Goal: Navigation & Orientation: Find specific page/section

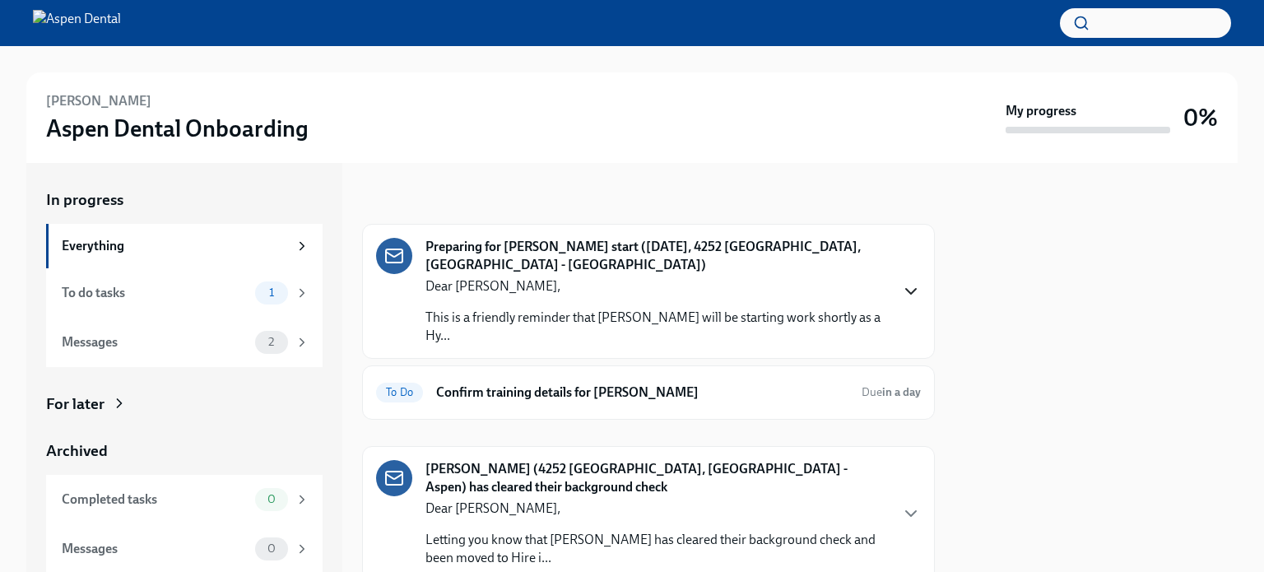
click at [901, 293] on icon "button" at bounding box center [911, 292] width 20 height 20
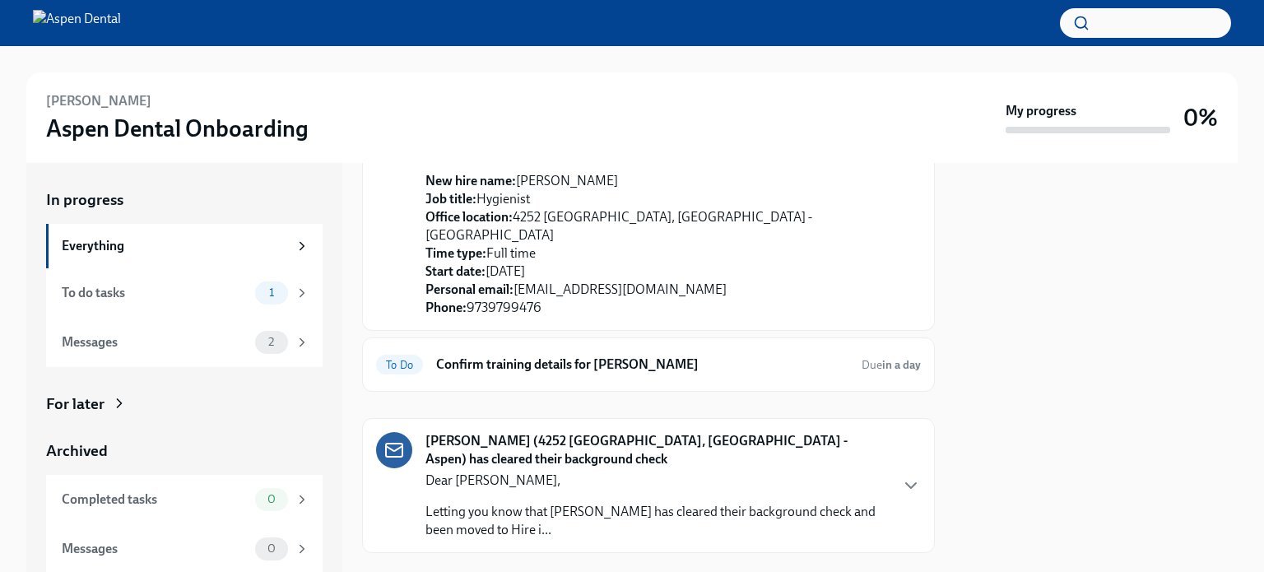
scroll to position [754, 0]
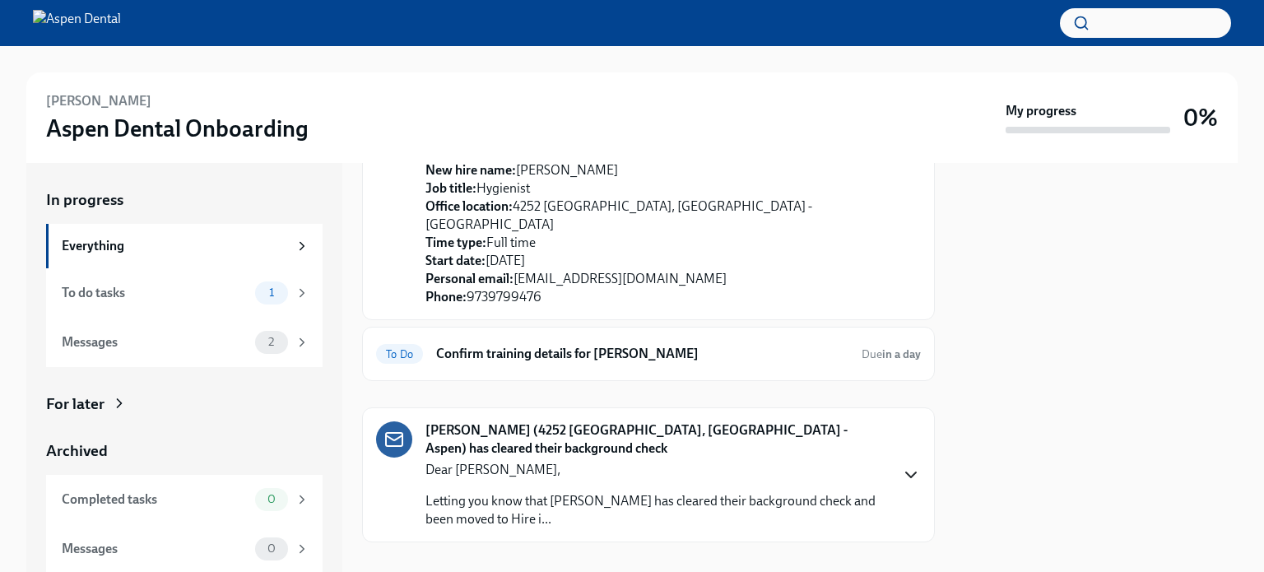
click at [901, 465] on icon "button" at bounding box center [911, 475] width 20 height 20
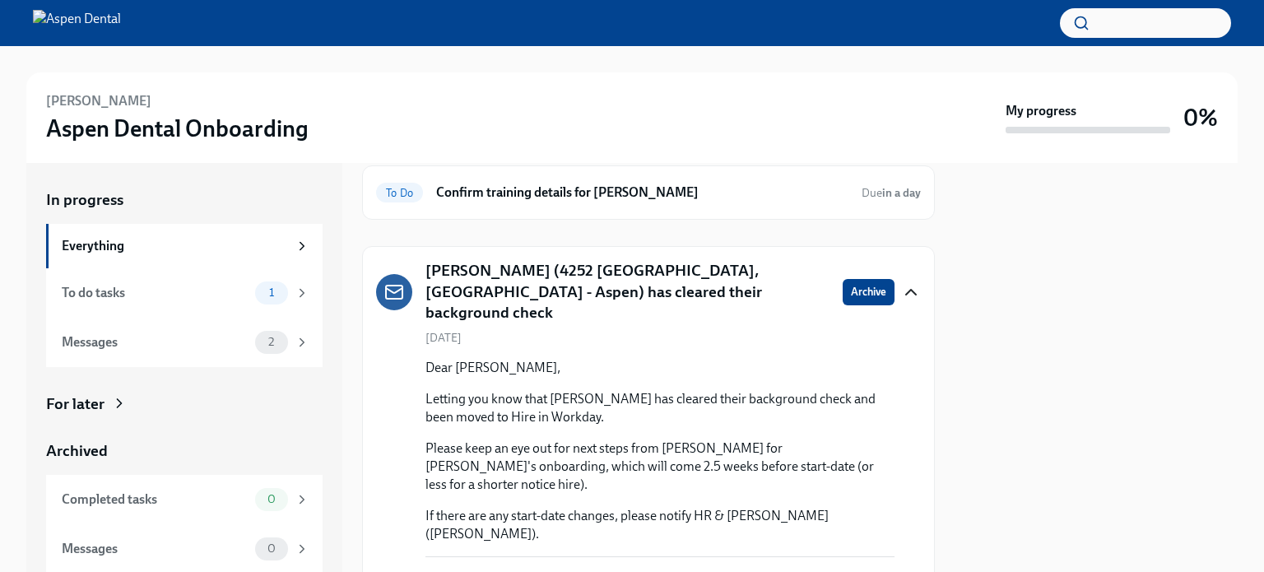
scroll to position [1027, 0]
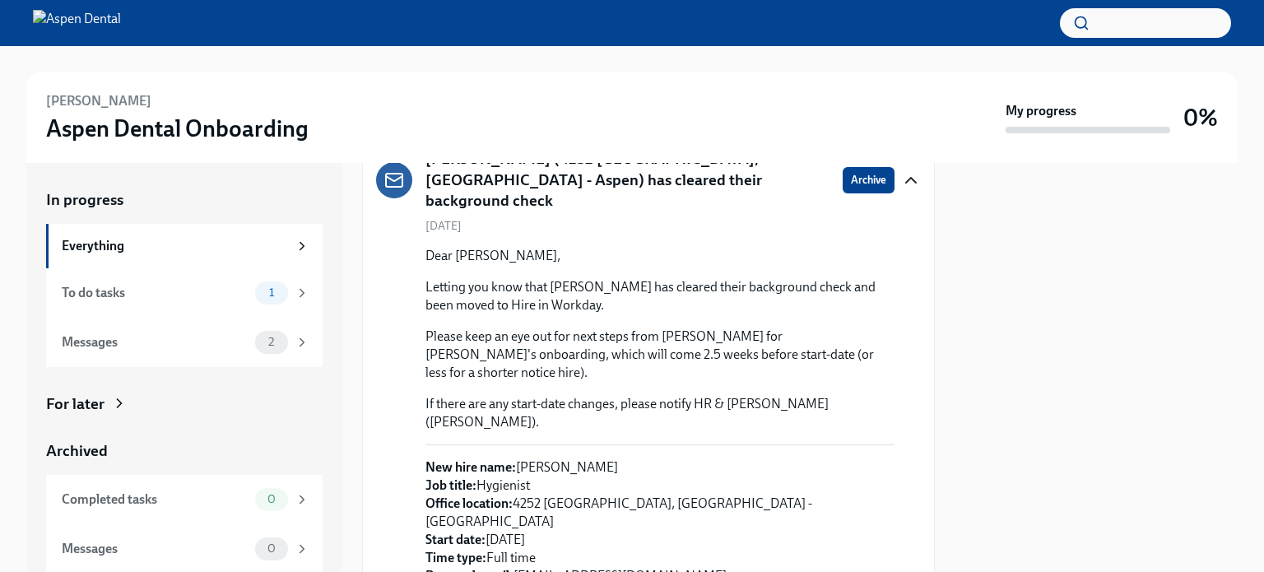
click at [415, 68] on div at bounding box center [632, 59] width 1212 height 26
click at [365, 69] on div at bounding box center [632, 59] width 1212 height 26
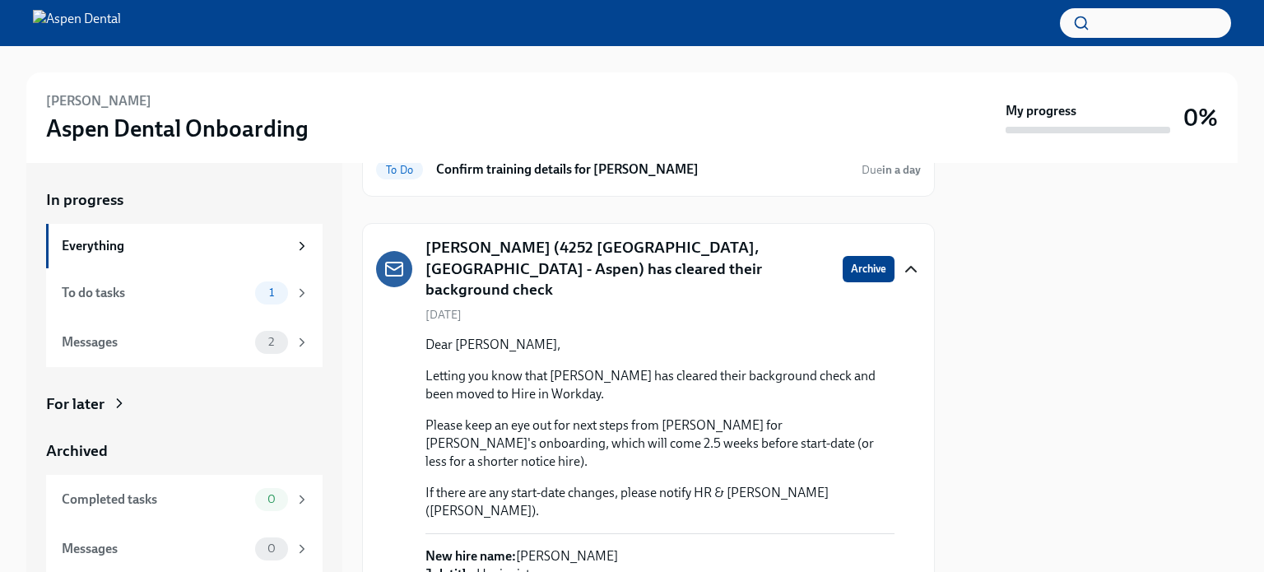
scroll to position [929, 0]
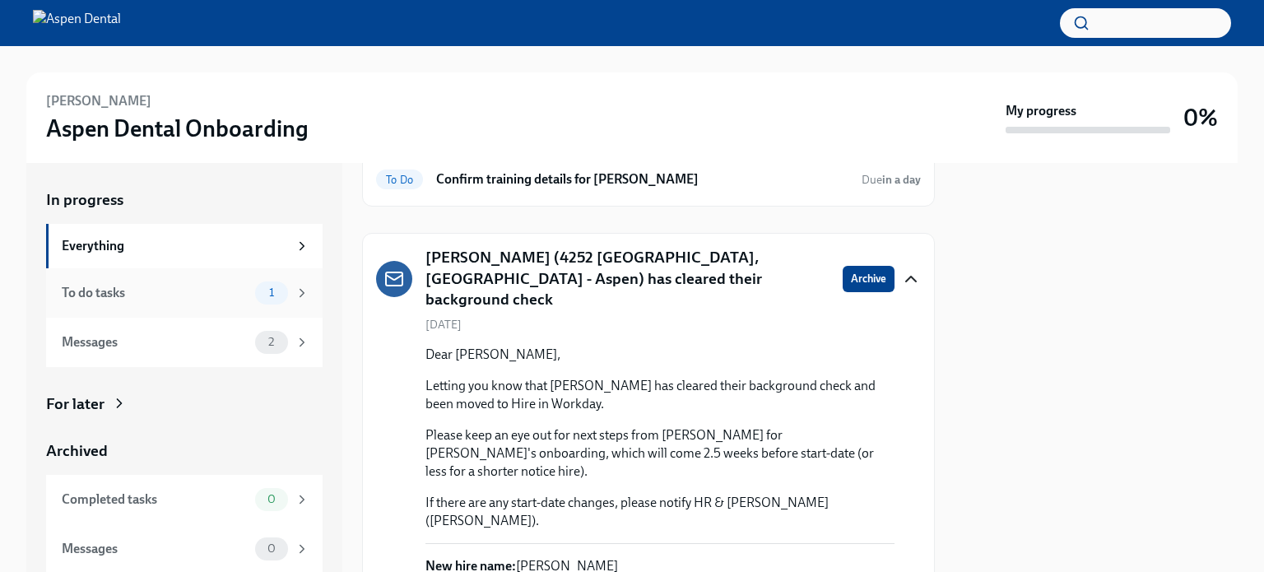
click at [150, 290] on div "To do tasks" at bounding box center [155, 293] width 187 height 18
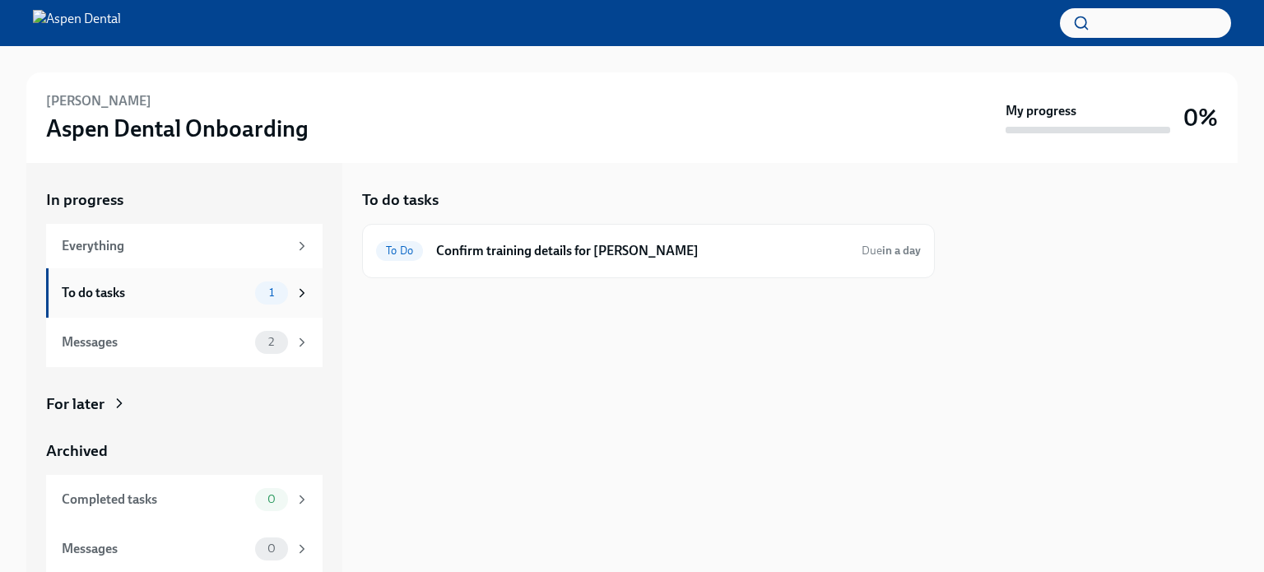
click at [295, 292] on icon at bounding box center [302, 293] width 15 height 15
click at [716, 88] on div "[PERSON_NAME] Aspen Dental Onboarding My progress 0%" at bounding box center [632, 117] width 1212 height 91
click at [414, 80] on div "[PERSON_NAME] Aspen Dental Onboarding My progress 0%" at bounding box center [632, 117] width 1212 height 91
click at [241, 345] on div "Messages 2" at bounding box center [186, 341] width 248 height 23
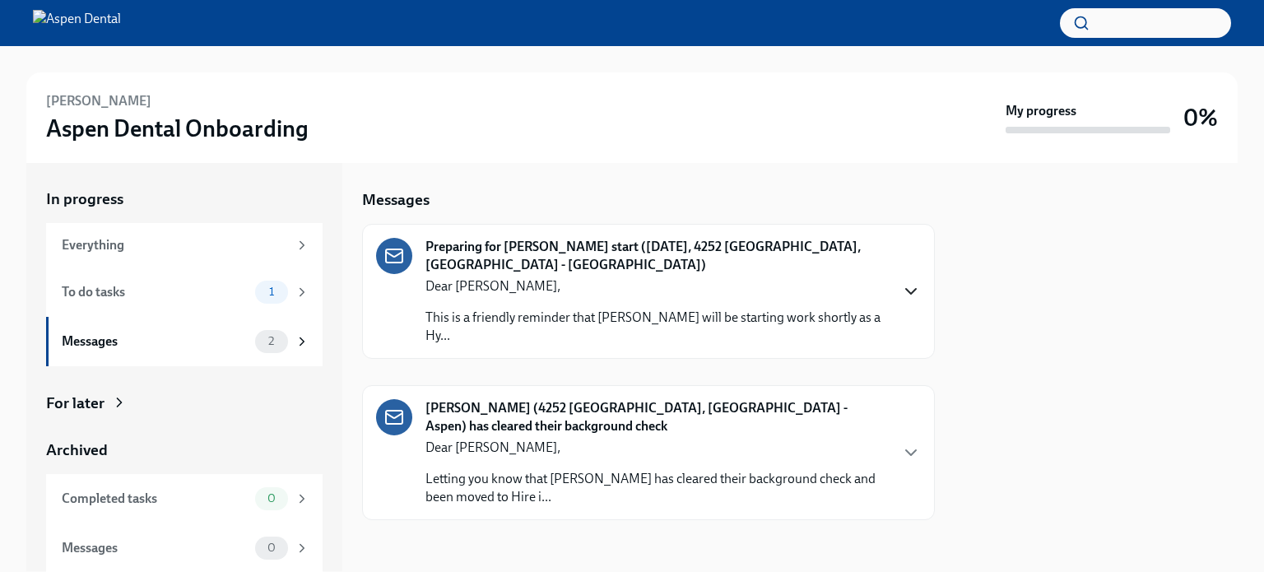
click at [915, 286] on icon "button" at bounding box center [911, 292] width 20 height 20
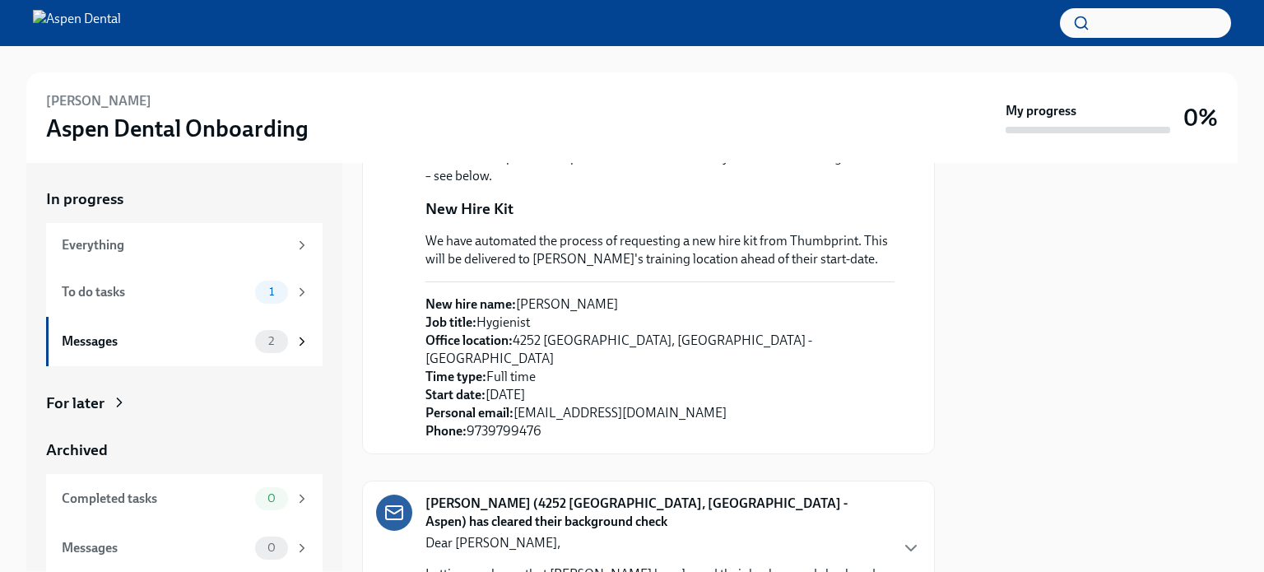
scroll to position [626, 0]
